Goal: Transaction & Acquisition: Book appointment/travel/reservation

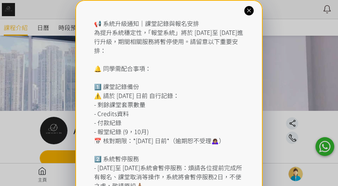
click at [251, 11] on icon at bounding box center [249, 10] width 7 height 7
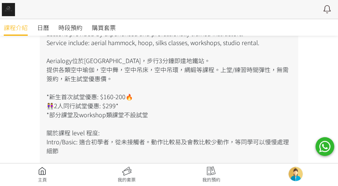
scroll to position [200, 0]
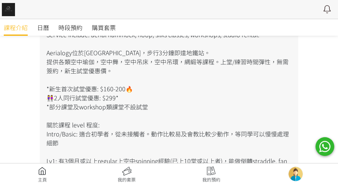
drag, startPoint x: 124, startPoint y: 170, endPoint x: 120, endPoint y: 167, distance: 4.6
click at [124, 170] on link at bounding box center [127, 174] width 85 height 17
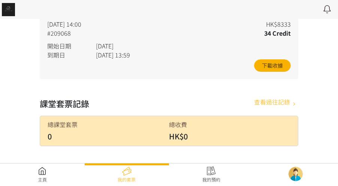
scroll to position [387, 0]
click at [211, 175] on link at bounding box center [211, 174] width 85 height 17
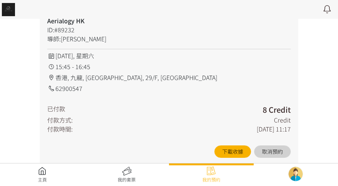
scroll to position [1099, 0]
click at [40, 176] on link at bounding box center [42, 174] width 85 height 17
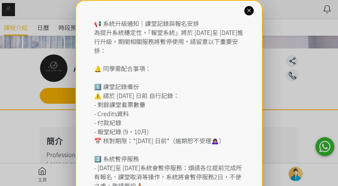
scroll to position [75, 0]
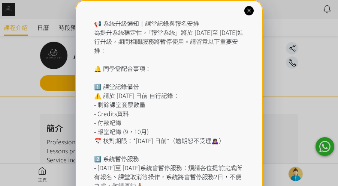
click at [248, 8] on icon at bounding box center [249, 10] width 7 height 7
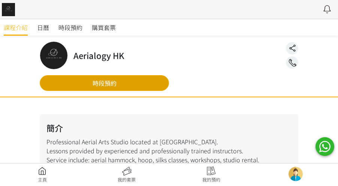
click at [104, 84] on link "時段預約" at bounding box center [104, 83] width 129 height 16
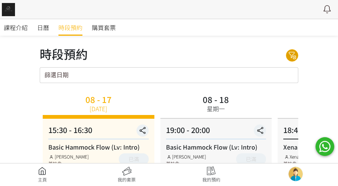
click at [295, 56] on icon at bounding box center [293, 55] width 12 height 9
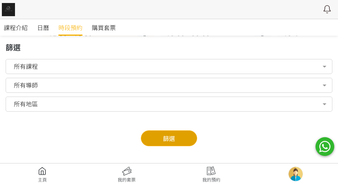
scroll to position [100, 0]
click at [174, 138] on button "篩選" at bounding box center [169, 138] width 56 height 16
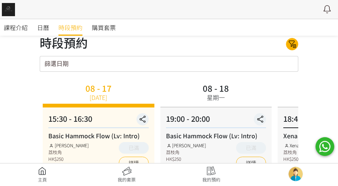
scroll to position [0, 0]
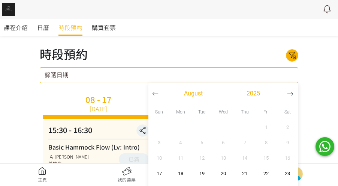
click at [238, 74] on input "篩選日期" at bounding box center [169, 75] width 259 height 16
click at [291, 92] on icon "button" at bounding box center [290, 93] width 6 height 6
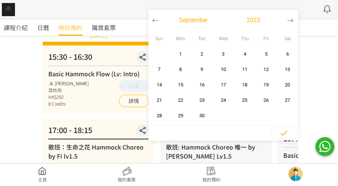
scroll to position [75, 0]
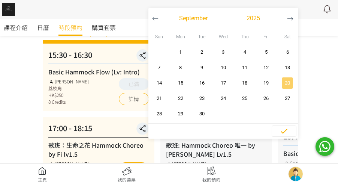
click at [289, 84] on span "20" at bounding box center [288, 83] width 17 height 8
type input "2025-09-20 - ..."
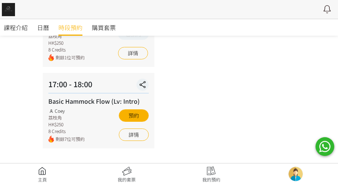
scroll to position [396, 0]
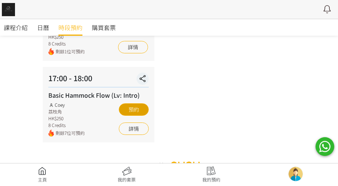
click at [128, 103] on button "預約" at bounding box center [134, 109] width 30 height 12
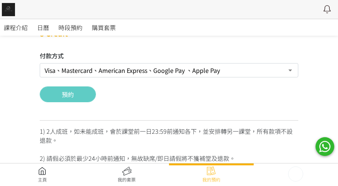
scroll to position [175, 0]
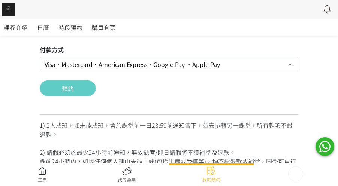
click at [176, 64] on select "Visa、Mastercard、American Express、Google Pay 、Apple Pay Credit 套票 (餘額 154 Credit…" at bounding box center [169, 64] width 259 height 14
select select "credit"
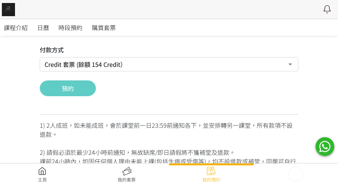
click at [40, 57] on select "Visa、Mastercard、American Express、Google Pay 、Apple Pay Credit 套票 (餘額 154 Credit…" at bounding box center [169, 64] width 259 height 14
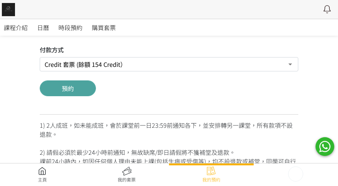
click at [78, 90] on button "預約" at bounding box center [68, 88] width 56 height 16
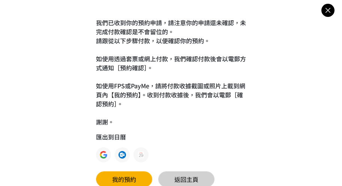
click at [170, 177] on link "返回主頁" at bounding box center [186, 179] width 56 height 16
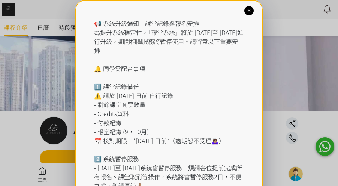
click at [249, 15] on div at bounding box center [249, 10] width 9 height 9
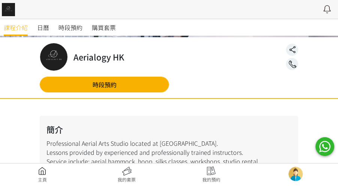
scroll to position [50, 0]
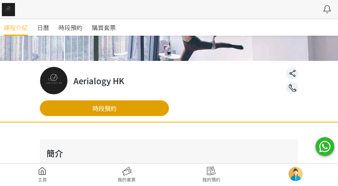
click at [152, 112] on link "時段預約" at bounding box center [104, 108] width 129 height 16
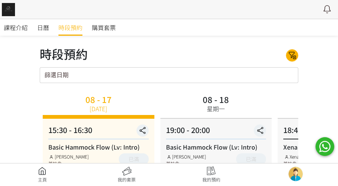
click at [233, 74] on input "篩選日期" at bounding box center [169, 75] width 259 height 16
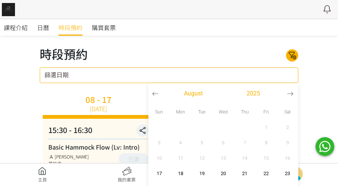
click at [290, 95] on icon "button" at bounding box center [290, 93] width 6 height 6
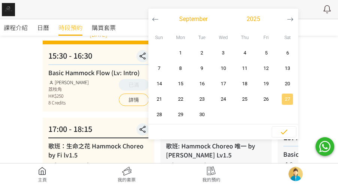
scroll to position [75, 0]
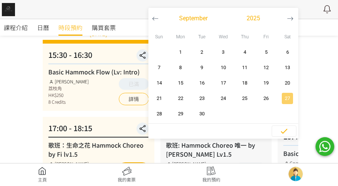
click at [283, 97] on span "27" at bounding box center [288, 99] width 17 height 8
type input "2025-09-27 - ..."
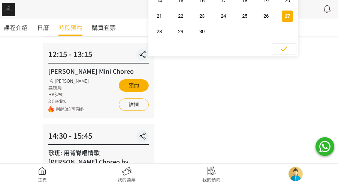
scroll to position [175, 0]
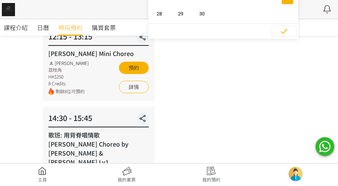
click at [243, 71] on div "09 - 27 星期六 11:00 - 12:00 Flying Pole Workshop Tracy 荔枝角 HK$260 10 Credits 剩餘4位…" at bounding box center [169, 140] width 259 height 446
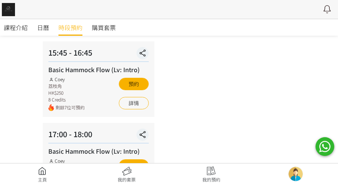
scroll to position [321, 0]
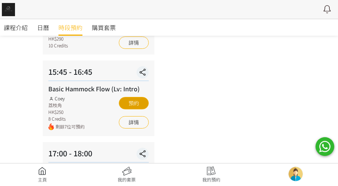
click at [131, 97] on button "預約" at bounding box center [134, 103] width 30 height 12
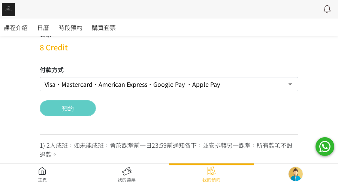
scroll to position [125, 0]
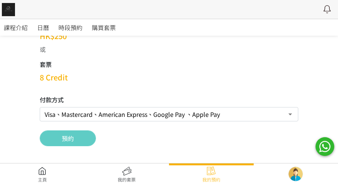
click at [103, 114] on select "Visa、Mastercard、American Express、Google Pay 、Apple Pay Credit 套票 (餘額 146 Credit…" at bounding box center [169, 114] width 259 height 14
select select "credit"
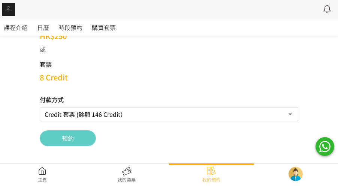
click at [40, 107] on select "Visa、Mastercard、American Express、Google Pay 、Apple Pay Credit 套票 (餘額 146 Credit…" at bounding box center [169, 114] width 259 height 14
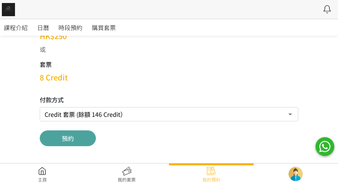
click at [81, 139] on button "預約" at bounding box center [68, 138] width 56 height 16
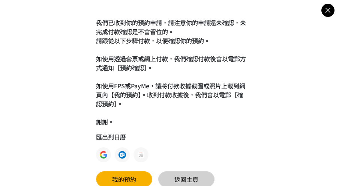
click at [172, 174] on link "返回主頁" at bounding box center [186, 179] width 56 height 16
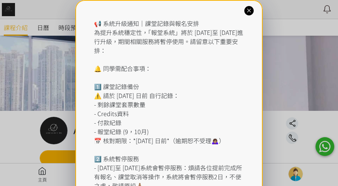
click at [249, 12] on icon at bounding box center [249, 10] width 7 height 7
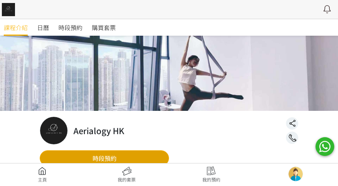
click at [126, 159] on link "時段預約" at bounding box center [104, 158] width 129 height 16
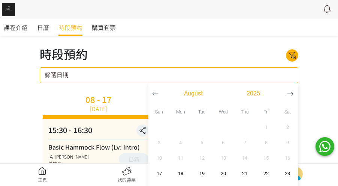
click at [225, 79] on div "篩選日期 [DATE] Sun Mon Tue Wed Thu Fri Sat 1 2 3 4 5 6 7 8 9 10 11 12 13 14 15 16 …" at bounding box center [169, 75] width 259 height 16
click at [292, 92] on icon "button" at bounding box center [290, 93] width 6 height 6
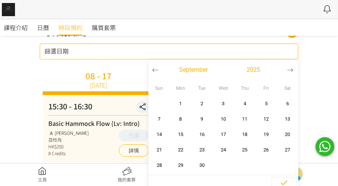
scroll to position [75, 0]
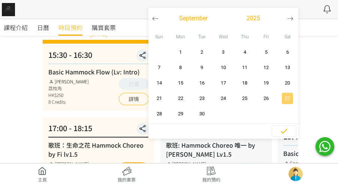
click at [288, 101] on span "27" at bounding box center [288, 99] width 17 height 8
type input "2025-09-27 - ..."
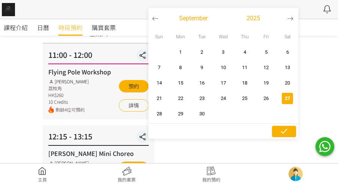
click at [286, 131] on icon "button" at bounding box center [284, 130] width 9 height 9
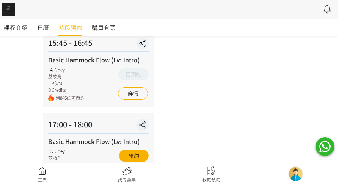
scroll to position [375, 0]
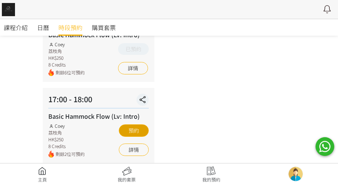
click at [125, 124] on button "預約" at bounding box center [134, 130] width 30 height 12
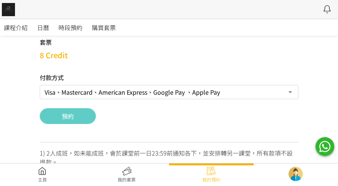
scroll to position [175, 0]
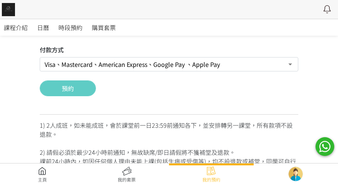
click at [155, 64] on select "Visa、Mastercard、American Express、Google Pay 、Apple Pay Credit 套票 (餘額 138 Credit…" at bounding box center [169, 64] width 259 height 14
select select "credit"
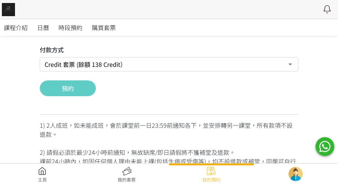
click at [40, 57] on select "Visa、Mastercard、American Express、Google Pay 、Apple Pay Credit 套票 (餘額 138 Credit…" at bounding box center [169, 64] width 259 height 14
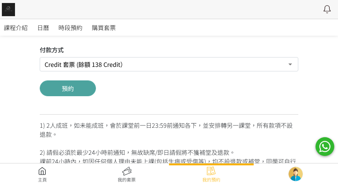
click at [84, 93] on button "預約" at bounding box center [68, 88] width 56 height 16
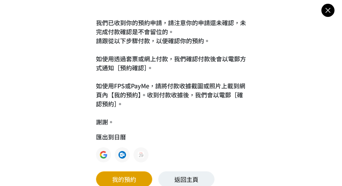
click at [137, 180] on link "我的預約" at bounding box center [124, 179] width 56 height 16
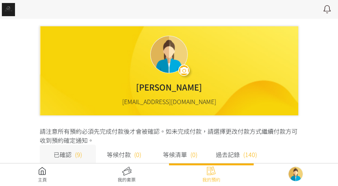
click at [45, 173] on link at bounding box center [42, 174] width 85 height 17
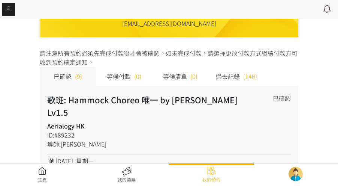
scroll to position [100, 0]
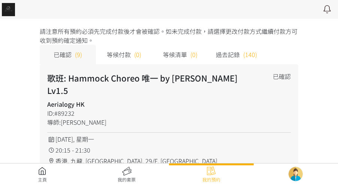
click at [47, 177] on link at bounding box center [42, 174] width 85 height 17
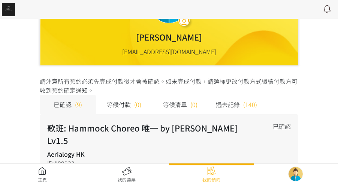
scroll to position [50, 0]
click at [43, 171] on link at bounding box center [42, 174] width 85 height 17
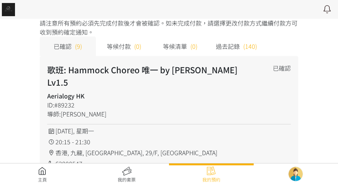
scroll to position [150, 0]
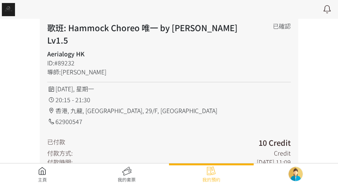
click at [40, 173] on link at bounding box center [42, 174] width 85 height 17
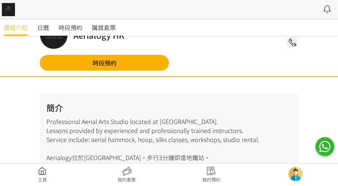
scroll to position [150, 0]
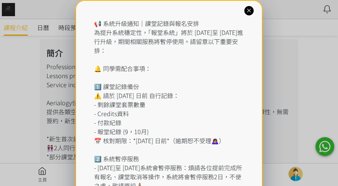
click at [252, 14] on icon at bounding box center [249, 10] width 7 height 7
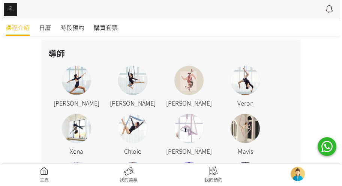
scroll to position [725, 0]
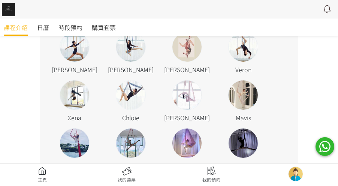
click at [189, 98] on div "[PERSON_NAME] [PERSON_NAME] [PERSON_NAME] Xena Chloie [PERSON_NAME] [PERSON_NAM…" at bounding box center [169, 128] width 245 height 192
click at [194, 80] on div at bounding box center [187, 94] width 29 height 29
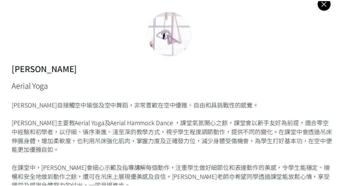
scroll to position [0, 0]
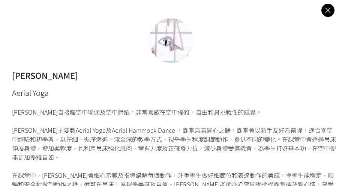
click at [326, 11] on icon at bounding box center [328, 10] width 13 height 9
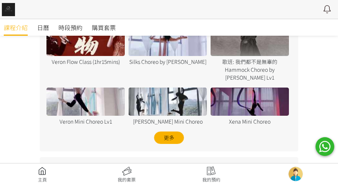
scroll to position [600, 0]
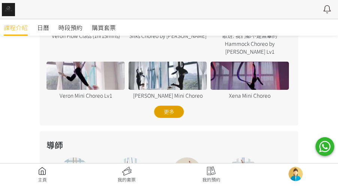
click at [174, 105] on div "更多" at bounding box center [169, 111] width 30 height 12
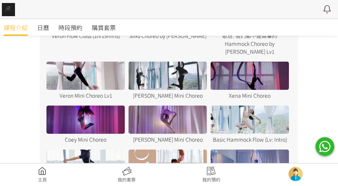
click at [173, 105] on div at bounding box center [168, 119] width 78 height 28
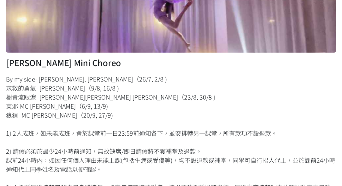
scroll to position [50, 0]
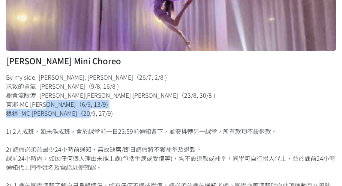
drag, startPoint x: 52, startPoint y: 107, endPoint x: 86, endPoint y: 113, distance: 34.4
click at [86, 113] on div "By my side- [PERSON_NAME], [PERSON_NAME]（26/7, 2/8 ) 求救的勇氣- [PERSON_NAME]（9/8, …" at bounding box center [171, 148] width 330 height 153
click at [3, 108] on div "Jessica Mini Choreo By my side- Tyson Yoshi, 張敬軒（26/7, 2/8 ) 求救的勇氣- 陳蕾（9/8, 16/…" at bounding box center [171, 90] width 342 height 281
drag, startPoint x: 4, startPoint y: 104, endPoint x: 87, endPoint y: 112, distance: 83.3
click at [87, 112] on div "Jessica Mini Choreo By my side- Tyson Yoshi, 張敬軒（26/7, 2/8 ) 求救的勇氣- 陳蕾（9/8, 16/…" at bounding box center [171, 90] width 342 height 281
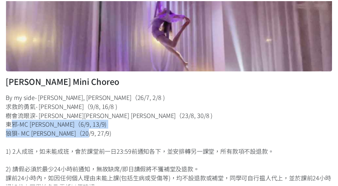
scroll to position [0, 0]
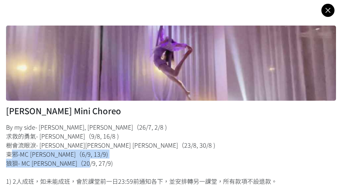
click at [325, 14] on icon at bounding box center [328, 10] width 13 height 9
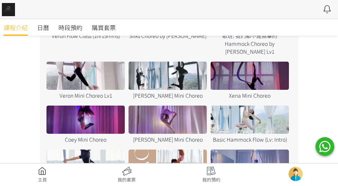
click at [45, 181] on link at bounding box center [42, 174] width 85 height 17
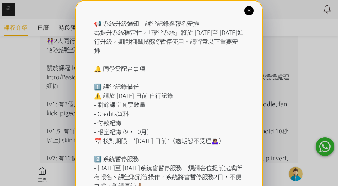
scroll to position [350, 0]
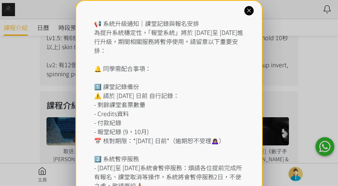
click at [249, 9] on icon at bounding box center [249, 10] width 7 height 7
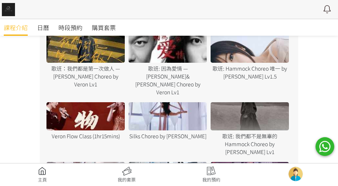
scroll to position [550, 0]
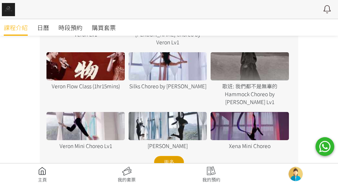
click at [171, 156] on div "更多" at bounding box center [169, 162] width 30 height 12
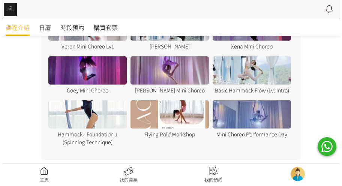
scroll to position [625, 0]
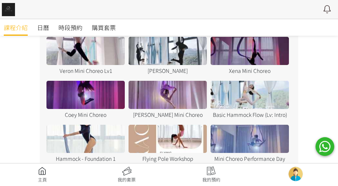
click at [113, 81] on div at bounding box center [86, 95] width 78 height 28
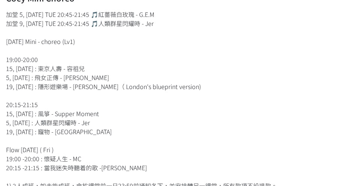
scroll to position [62, 0]
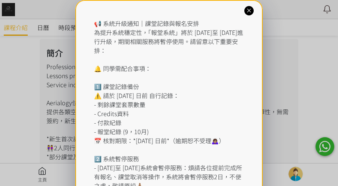
scroll to position [75, 0]
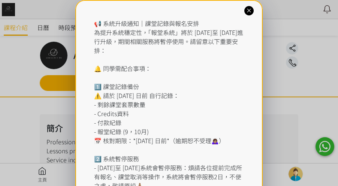
click at [252, 13] on icon at bounding box center [249, 10] width 7 height 7
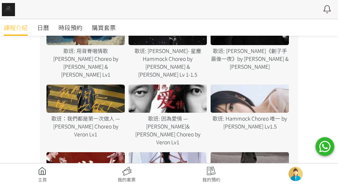
scroll to position [600, 0]
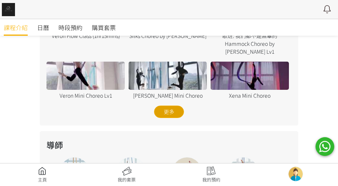
click at [178, 105] on div "更多" at bounding box center [169, 111] width 30 height 12
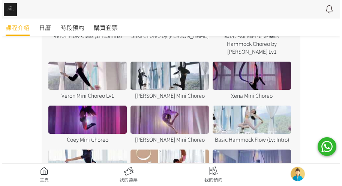
scroll to position [650, 0]
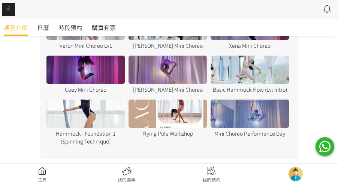
click at [234, 99] on div at bounding box center [250, 113] width 78 height 28
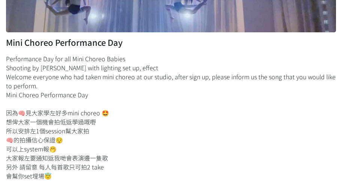
scroll to position [0, 0]
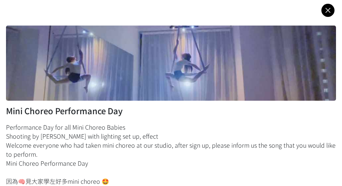
click at [329, 7] on icon at bounding box center [328, 10] width 13 height 9
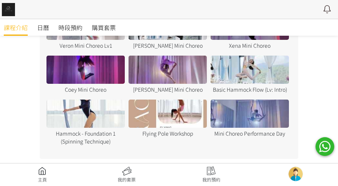
click at [244, 56] on div at bounding box center [250, 70] width 78 height 28
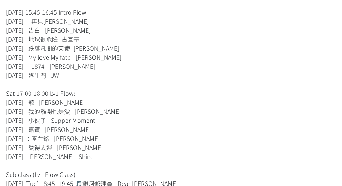
scroll to position [275, 0]
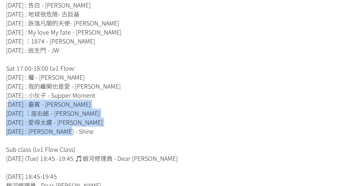
drag, startPoint x: 3, startPoint y: 103, endPoint x: 90, endPoint y: 134, distance: 92.2
click at [90, 134] on div "Basic Hammock Flow (Lv: Intro) Hammock Basic Flow💫 每堂會教一段簡單flow配合一個重點，例如: fan k…" at bounding box center [171, 14] width 342 height 579
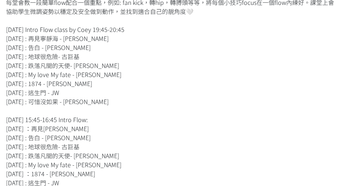
scroll to position [0, 0]
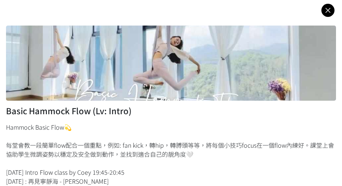
click at [324, 8] on icon at bounding box center [328, 10] width 13 height 9
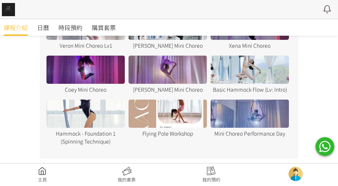
click at [168, 56] on div at bounding box center [168, 70] width 78 height 28
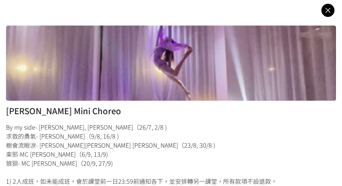
scroll to position [50, 0]
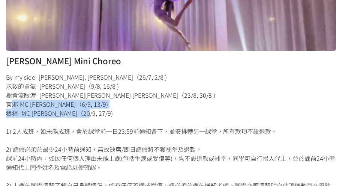
drag, startPoint x: 5, startPoint y: 105, endPoint x: 83, endPoint y: 113, distance: 78.1
click at [83, 113] on div "Jessica Mini Choreo By my side- Tyson Yoshi, 張敬軒（26/7, 2/8 ) 求救的勇氣- 陳蕾（9/8, 16/…" at bounding box center [171, 90] width 342 height 281
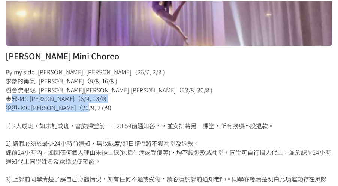
scroll to position [0, 0]
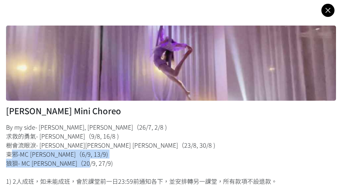
click at [322, 8] on icon at bounding box center [328, 10] width 13 height 9
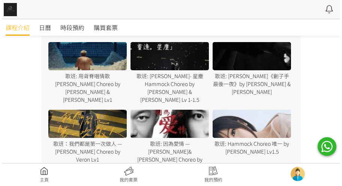
scroll to position [475, 0]
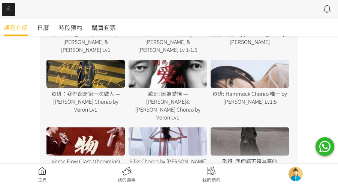
click at [250, 127] on div at bounding box center [250, 141] width 78 height 28
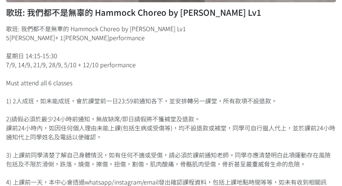
scroll to position [100, 0]
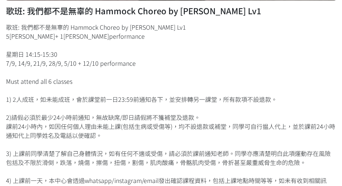
drag, startPoint x: 5, startPoint y: 60, endPoint x: 145, endPoint y: 59, distance: 139.9
click at [145, 59] on div "歌班: 我們都不是無辜的 Hammock Choreo by Rachel Lv1 歌班: 我們都不是無辜的 Hammock Choreo by Rachel…" at bounding box center [171, 49] width 342 height 299
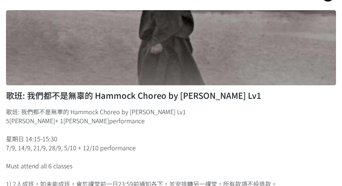
scroll to position [0, 0]
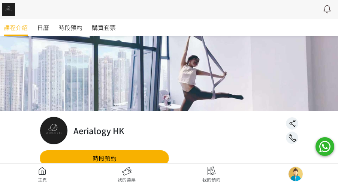
scroll to position [125, 0]
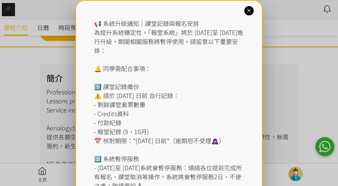
click at [249, 10] on icon at bounding box center [249, 10] width 7 height 7
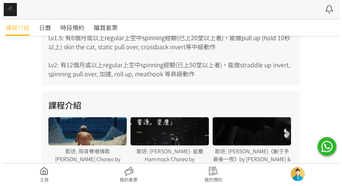
scroll to position [425, 0]
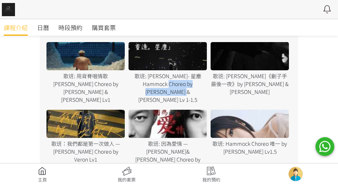
drag, startPoint x: 156, startPoint y: 85, endPoint x: 206, endPoint y: 90, distance: 49.8
click at [206, 90] on div "歌班: [PERSON_NAME]- 星塵 Hammock Choreo by [PERSON_NAME] & [PERSON_NAME] Lv 1-1.5" at bounding box center [168, 88] width 78 height 32
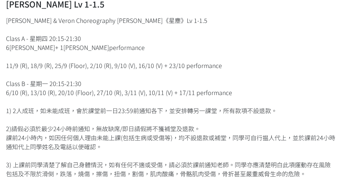
scroll to position [125, 0]
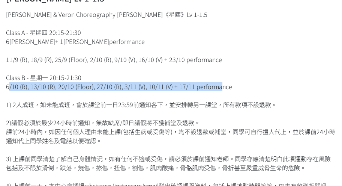
drag, startPoint x: 5, startPoint y: 76, endPoint x: 212, endPoint y: 74, distance: 207.1
click at [212, 74] on div "歌班: 周國賢 - 星塵 Hammock Choreo by Rachel & Veron Lv 1-1.5 Rachel & Veron Choreogra…" at bounding box center [171, 40] width 342 height 330
drag, startPoint x: 5, startPoint y: 49, endPoint x: 216, endPoint y: 50, distance: 210.9
click at [216, 50] on div "歌班: 周國賢 - 星塵 Hammock Choreo by Rachel & Veron Lv 1-1.5 Rachel & Veron Choreogra…" at bounding box center [171, 40] width 342 height 330
click at [113, 48] on div "Rachel & Veron Choreography 周國賢《星塵》Lv 1-1.5 Class A - 星期四 20:15-21:30 6堂 + 1堂 p…" at bounding box center [171, 104] width 330 height 189
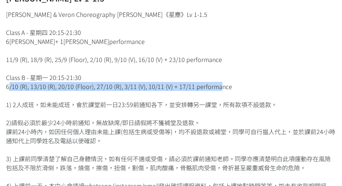
click at [14, 50] on div "Rachel & Veron Choreography 周國賢《星塵》Lv 1-1.5 Class A - 星期四 20:15-21:30 6堂 + 1堂 p…" at bounding box center [171, 104] width 330 height 189
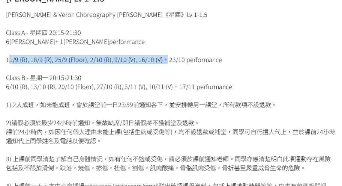
drag, startPoint x: 6, startPoint y: 46, endPoint x: 159, endPoint y: 46, distance: 153.1
click at [159, 46] on div "歌班: 周國賢 - 星塵 Hammock Choreo by Rachel & Veron Lv 1-1.5 Rachel & Veron Choreogra…" at bounding box center [171, 40] width 342 height 330
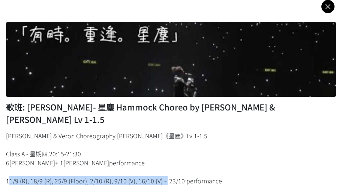
scroll to position [0, 0]
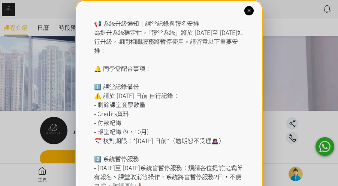
scroll to position [75, 0]
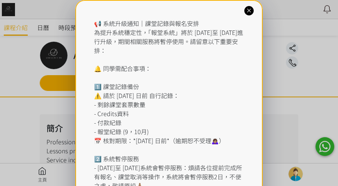
click at [251, 9] on icon at bounding box center [249, 10] width 7 height 7
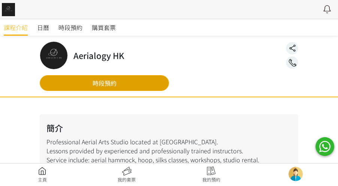
click at [91, 84] on link "時段預約" at bounding box center [104, 83] width 129 height 16
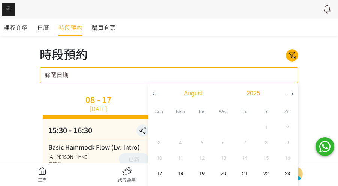
click at [233, 80] on div "篩選日期 [DATE] Sun Mon Tue Wed Thu Fri Sat 1 2 3 4 5 6 7 8 9 10 11 12 13 14 15 16 …" at bounding box center [169, 75] width 259 height 16
click at [292, 95] on icon "button" at bounding box center [290, 93] width 6 height 6
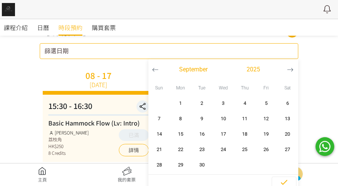
scroll to position [75, 0]
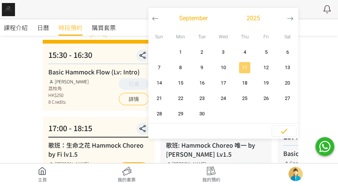
click at [248, 67] on span "11" at bounding box center [245, 68] width 17 height 8
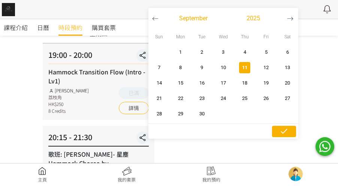
click at [290, 133] on span "button" at bounding box center [284, 131] width 24 height 11
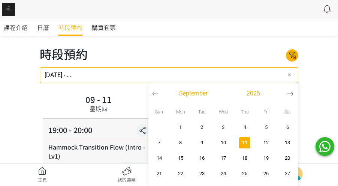
click at [235, 74] on input "[DATE] - ..." at bounding box center [169, 75] width 259 height 16
click at [246, 154] on span "18" at bounding box center [245, 158] width 17 height 8
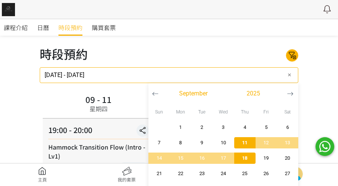
click at [246, 154] on span "18" at bounding box center [245, 158] width 17 height 8
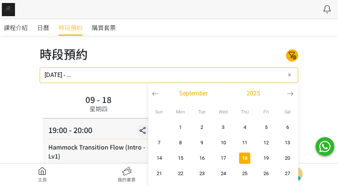
scroll to position [75, 0]
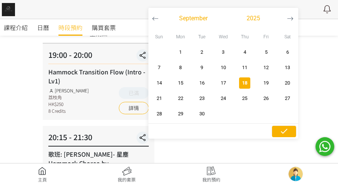
click at [280, 132] on span "button" at bounding box center [284, 131] width 24 height 11
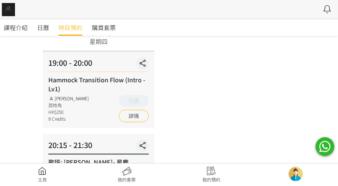
scroll to position [0, 0]
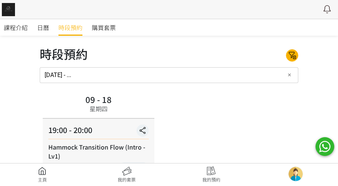
click at [203, 72] on input "[DATE] - ..." at bounding box center [169, 75] width 259 height 16
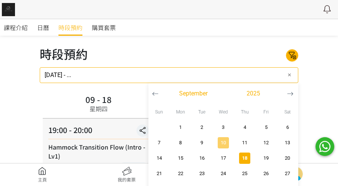
scroll to position [50, 0]
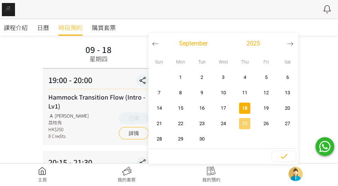
click at [240, 123] on span "25" at bounding box center [245, 124] width 17 height 8
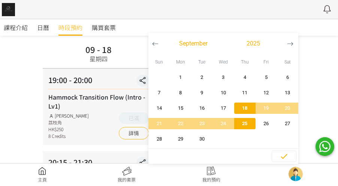
click at [246, 126] on span "25" at bounding box center [245, 124] width 17 height 8
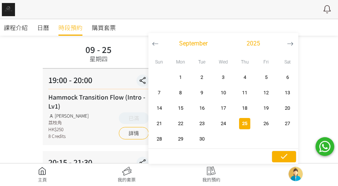
click at [283, 155] on icon "button" at bounding box center [284, 156] width 9 height 9
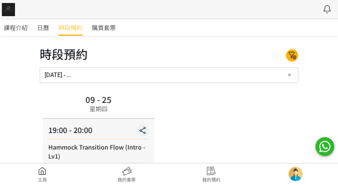
click at [222, 76] on input "[DATE] - ..." at bounding box center [169, 75] width 259 height 16
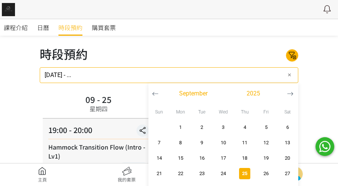
click at [290, 91] on icon "button" at bounding box center [290, 93] width 6 height 6
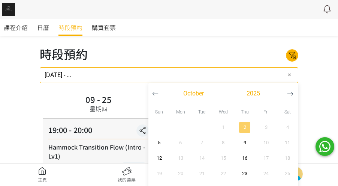
click at [244, 127] on span "2" at bounding box center [245, 127] width 17 height 8
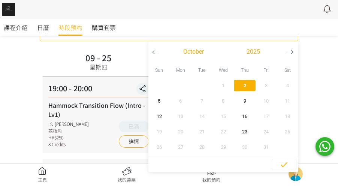
scroll to position [75, 0]
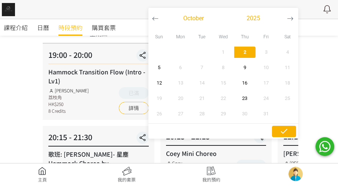
click at [288, 131] on icon "button" at bounding box center [284, 130] width 9 height 9
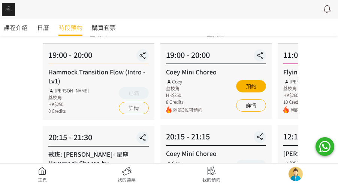
scroll to position [0, 0]
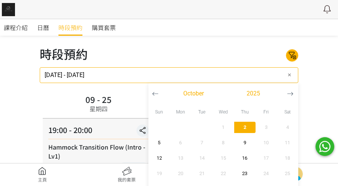
click at [197, 74] on input "[DATE] - [DATE]" at bounding box center [169, 75] width 259 height 16
click at [243, 127] on span "2" at bounding box center [245, 127] width 17 height 8
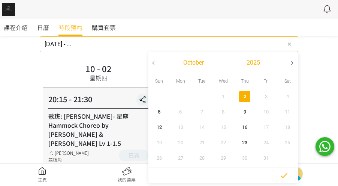
scroll to position [62, 0]
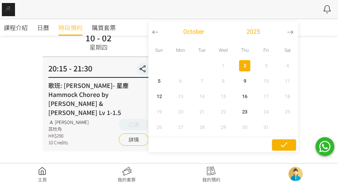
click at [282, 146] on icon "button" at bounding box center [284, 144] width 9 height 9
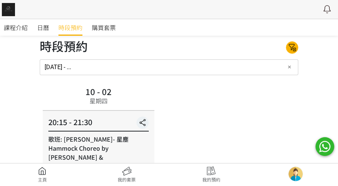
scroll to position [0, 0]
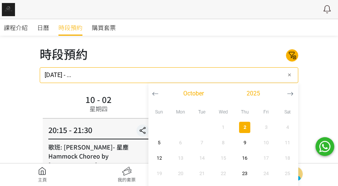
click at [259, 73] on input "[DATE] - ..." at bounding box center [169, 75] width 259 height 16
click at [243, 136] on button "9" at bounding box center [244, 142] width 21 height 15
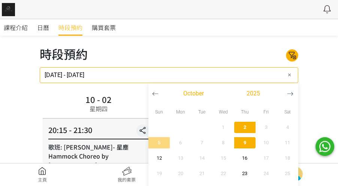
click at [243, 142] on span "9" at bounding box center [245, 143] width 17 height 8
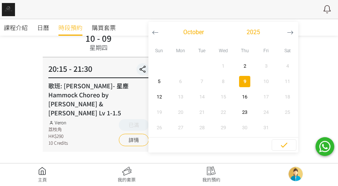
scroll to position [62, 0]
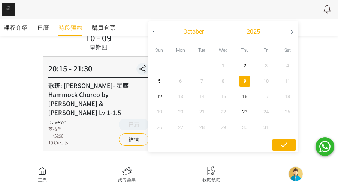
click at [284, 145] on icon "button" at bounding box center [284, 144] width 7 height 5
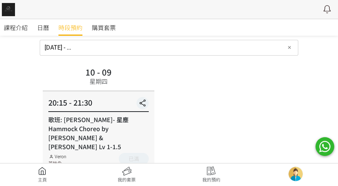
scroll to position [0, 0]
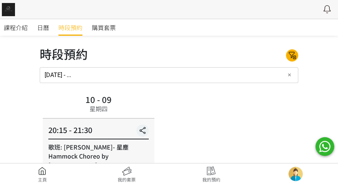
click at [191, 76] on input "[DATE] - ..." at bounding box center [169, 75] width 259 height 16
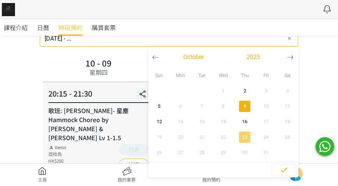
scroll to position [62, 0]
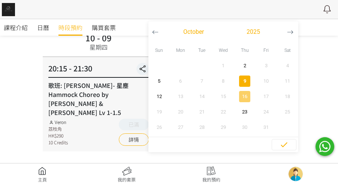
click at [249, 94] on span "16" at bounding box center [245, 97] width 17 height 8
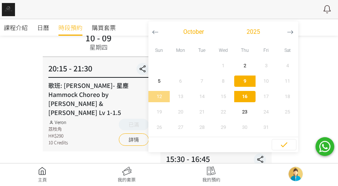
click at [248, 95] on span "16" at bounding box center [245, 97] width 17 height 8
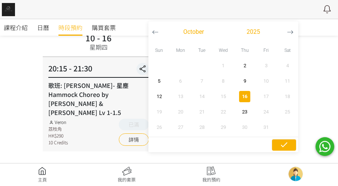
click at [282, 147] on icon "button" at bounding box center [284, 144] width 9 height 9
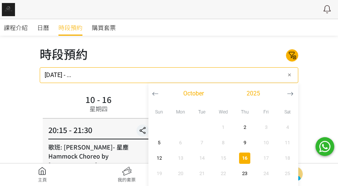
click at [220, 74] on input "[DATE] - ..." at bounding box center [169, 75] width 259 height 16
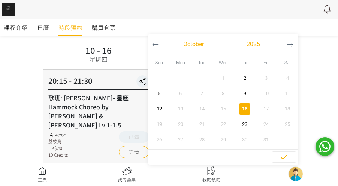
scroll to position [62, 0]
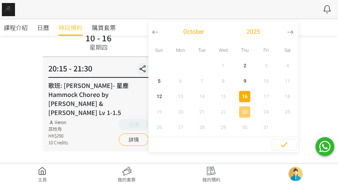
click at [246, 110] on span "23" at bounding box center [245, 112] width 17 height 8
type input "[DATE] - ..."
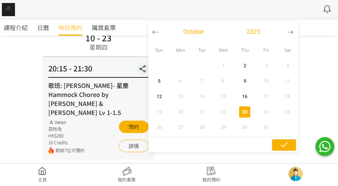
click at [280, 146] on icon "button" at bounding box center [284, 144] width 9 height 9
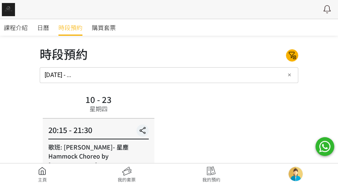
click at [75, 77] on input "[DATE] - ..." at bounding box center [169, 75] width 259 height 16
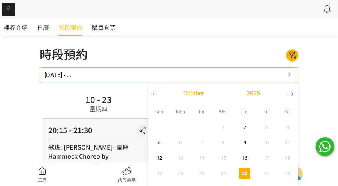
click at [157, 93] on icon "button" at bounding box center [155, 93] width 6 height 6
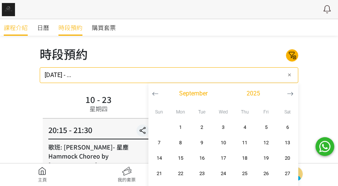
click at [6, 26] on span "課程介紹" at bounding box center [16, 27] width 24 height 9
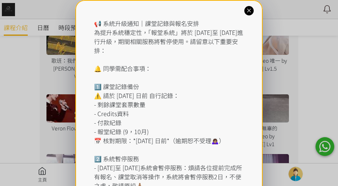
scroll to position [441, 0]
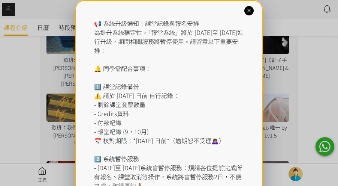
click at [251, 16] on div "📢 系統升級通知｜課堂記錄與報名安排 為提升系統穩定性，「報堂系統」將於 [DATE]至 [DATE]進行升級，期間相關服務將暫停使用。請留意以下重要安排： …" at bounding box center [169, 167] width 188 height 335
click at [251, 12] on icon at bounding box center [249, 10] width 7 height 7
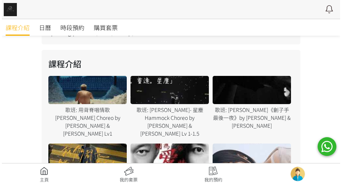
scroll to position [416, 0]
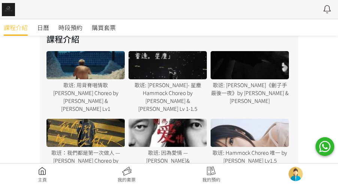
click at [172, 88] on div "歌班: [PERSON_NAME]- 星塵 Hammock Choreo by [PERSON_NAME] & [PERSON_NAME] Lv 1-1.5" at bounding box center [168, 97] width 78 height 32
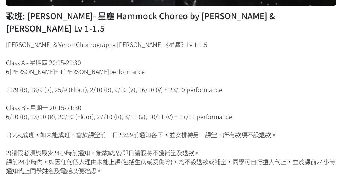
scroll to position [100, 0]
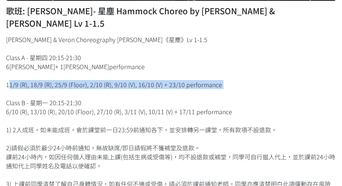
drag, startPoint x: 6, startPoint y: 72, endPoint x: 228, endPoint y: 77, distance: 222.1
click at [228, 77] on div "Rachel & Veron Choreography 周國賢《星塵》Lv 1-1.5 Class A - 星期四 20:15-21:30 6堂 + 1堂 p…" at bounding box center [171, 129] width 330 height 189
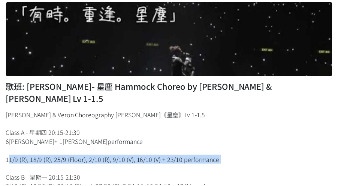
scroll to position [0, 0]
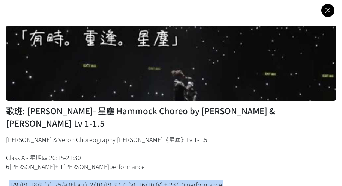
click at [324, 10] on icon at bounding box center [328, 10] width 13 height 9
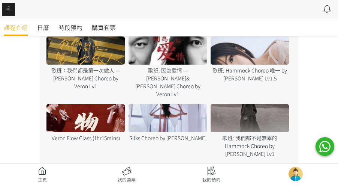
scroll to position [541, 0]
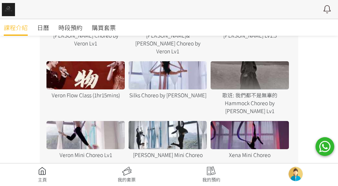
click at [176, 165] on div "更多" at bounding box center [169, 171] width 30 height 12
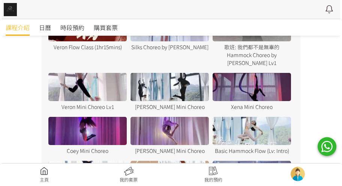
scroll to position [566, 0]
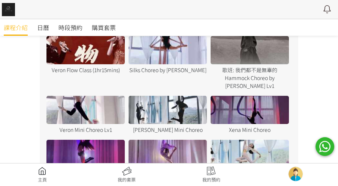
click at [170, 96] on div at bounding box center [168, 110] width 78 height 28
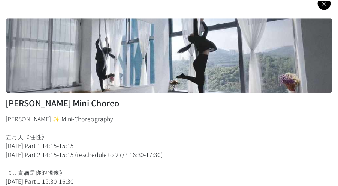
scroll to position [0, 0]
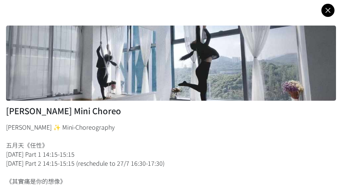
click at [322, 6] on icon at bounding box center [328, 10] width 13 height 9
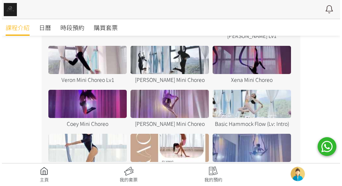
scroll to position [566, 0]
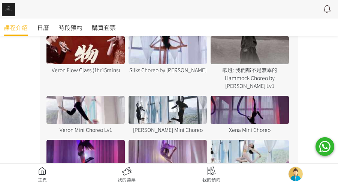
click at [101, 96] on div at bounding box center [86, 110] width 78 height 28
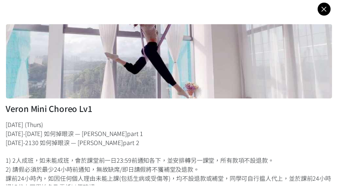
scroll to position [0, 0]
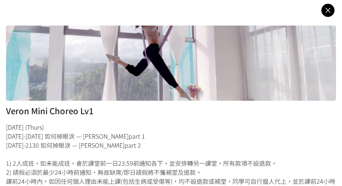
click at [322, 9] on icon at bounding box center [328, 10] width 13 height 9
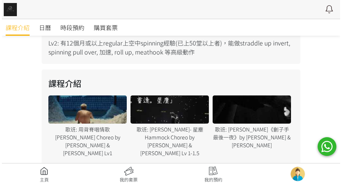
scroll to position [416, 0]
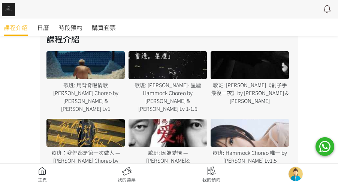
click at [176, 71] on div at bounding box center [168, 65] width 78 height 28
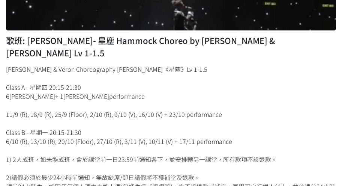
scroll to position [125, 0]
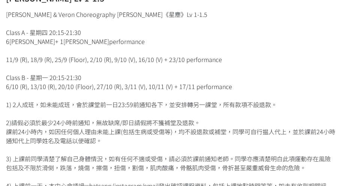
drag, startPoint x: 164, startPoint y: 46, endPoint x: 224, endPoint y: 49, distance: 60.1
click at [224, 49] on div "Rachel & Veron Choreography 周國賢《星塵》Lv 1-1.5 Class A - 星期四 20:15-21:30 6堂 + 1堂 p…" at bounding box center [171, 104] width 330 height 189
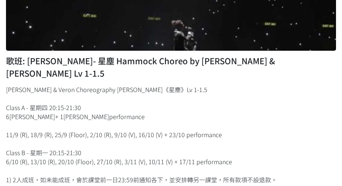
scroll to position [100, 0]
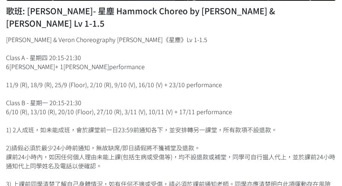
drag, startPoint x: 164, startPoint y: 72, endPoint x: 224, endPoint y: 73, distance: 60.4
click at [224, 73] on div "Rachel & Veron Choreography 周國賢《星塵》Lv 1-1.5 Class A - 星期四 20:15-21:30 6堂 + 1堂 p…" at bounding box center [171, 129] width 330 height 189
click at [162, 72] on div "Rachel & Veron Choreography 周國賢《星塵》Lv 1-1.5 Class A - 星期四 20:15-21:30 6堂 + 1堂 p…" at bounding box center [171, 129] width 330 height 189
drag, startPoint x: 164, startPoint y: 71, endPoint x: 178, endPoint y: 74, distance: 14.4
click at [178, 74] on div "Rachel & Veron Choreography 周國賢《星塵》Lv 1-1.5 Class A - 星期四 20:15-21:30 6堂 + 1堂 p…" at bounding box center [171, 129] width 330 height 189
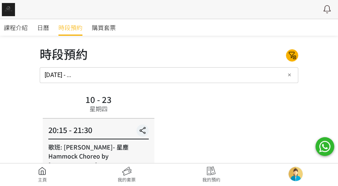
click at [210, 177] on link at bounding box center [211, 174] width 85 height 17
click at [21, 30] on span "課程介紹" at bounding box center [16, 27] width 24 height 9
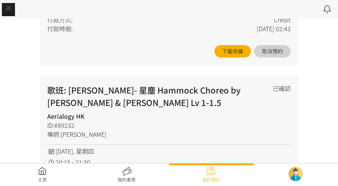
scroll to position [2171, 0]
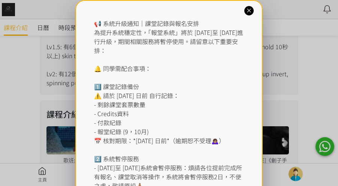
click at [248, 13] on icon at bounding box center [249, 10] width 7 height 7
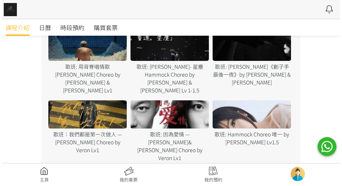
scroll to position [391, 0]
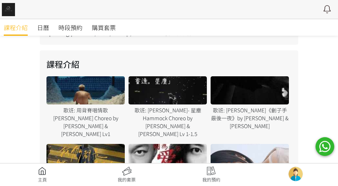
click at [168, 97] on div at bounding box center [168, 90] width 78 height 28
